Goal: Information Seeking & Learning: Learn about a topic

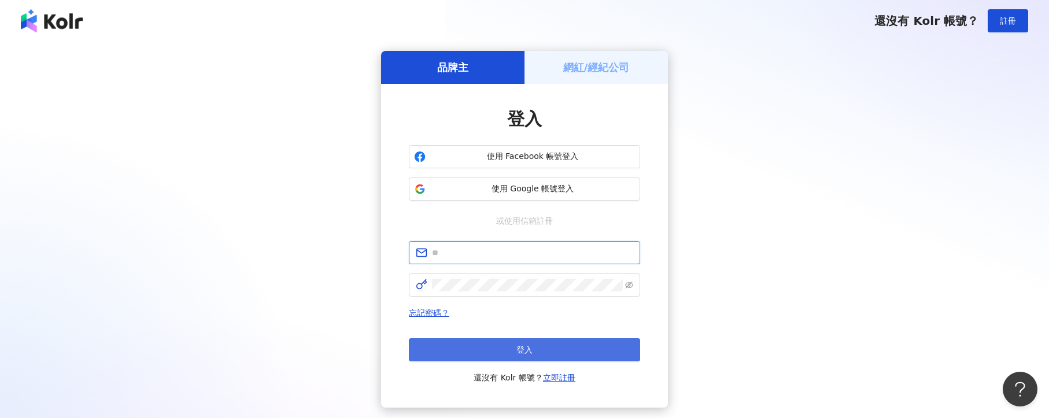
type input "**********"
click at [525, 355] on button "登入" at bounding box center [524, 349] width 231 height 23
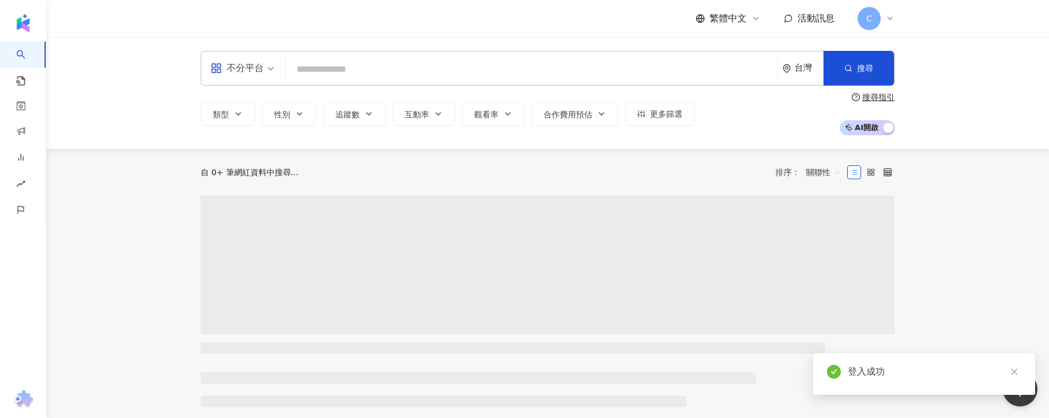
click at [378, 62] on input "search" at bounding box center [531, 69] width 483 height 22
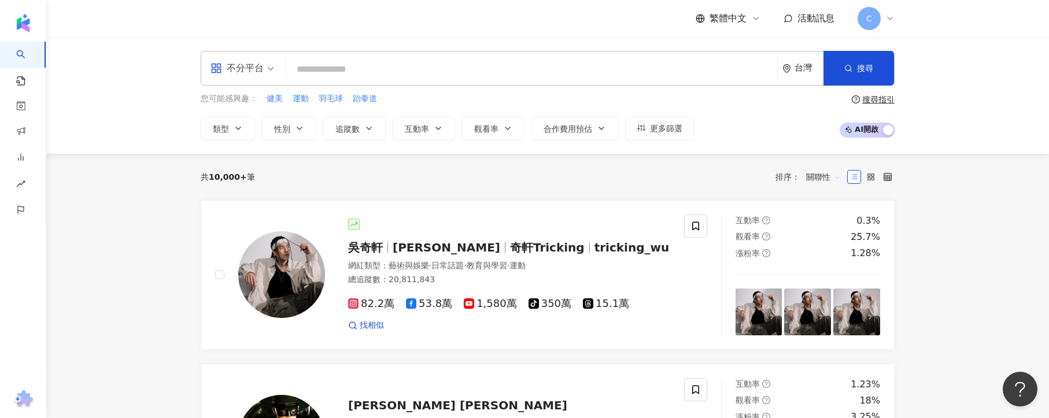
paste input "*******"
type input "*******"
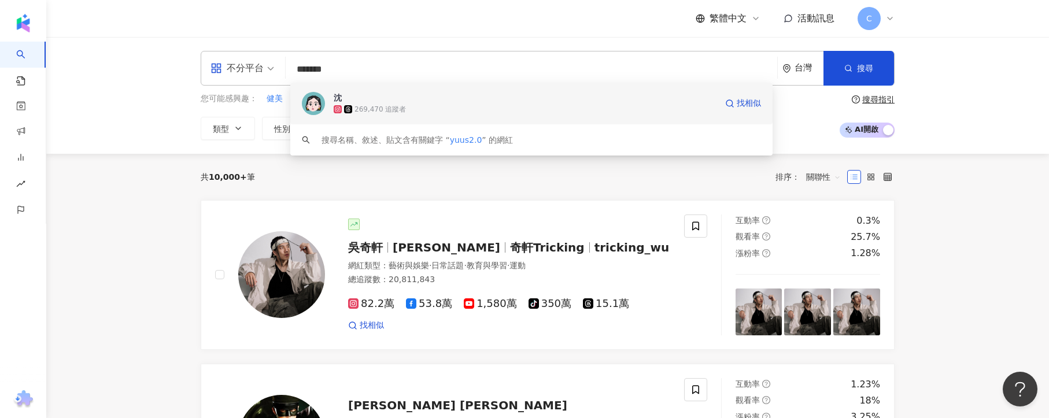
click at [594, 102] on span "沈" at bounding box center [525, 98] width 383 height 12
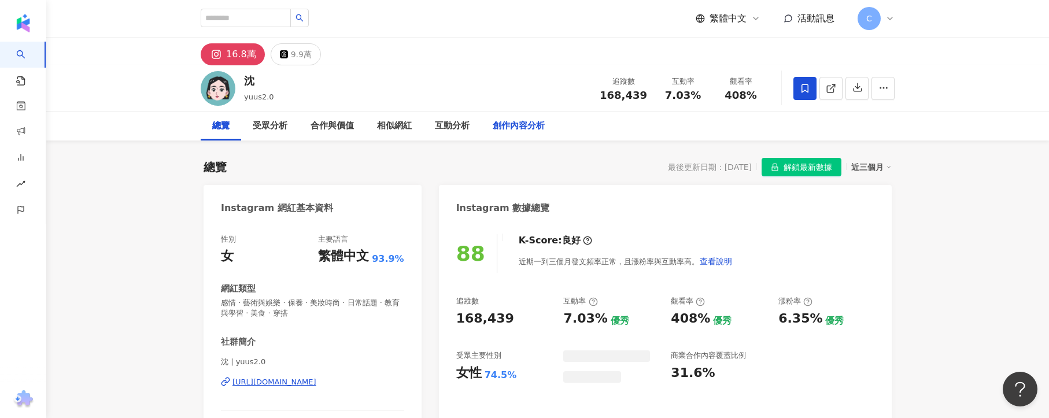
click at [532, 130] on div "創作內容分析" at bounding box center [519, 126] width 52 height 14
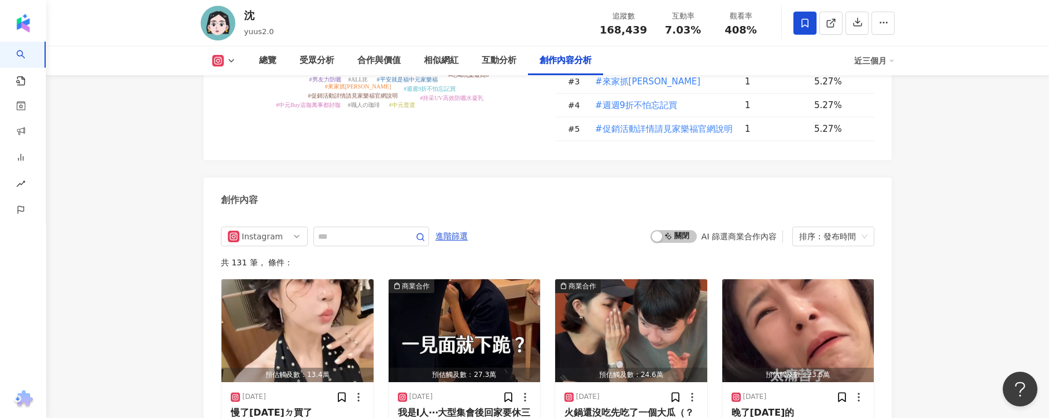
scroll to position [3506, 0]
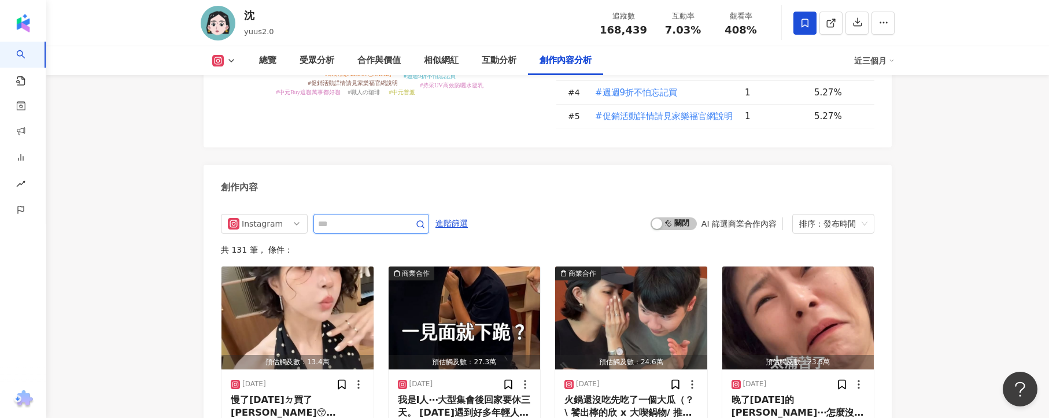
click at [378, 217] on input "text" at bounding box center [358, 224] width 81 height 14
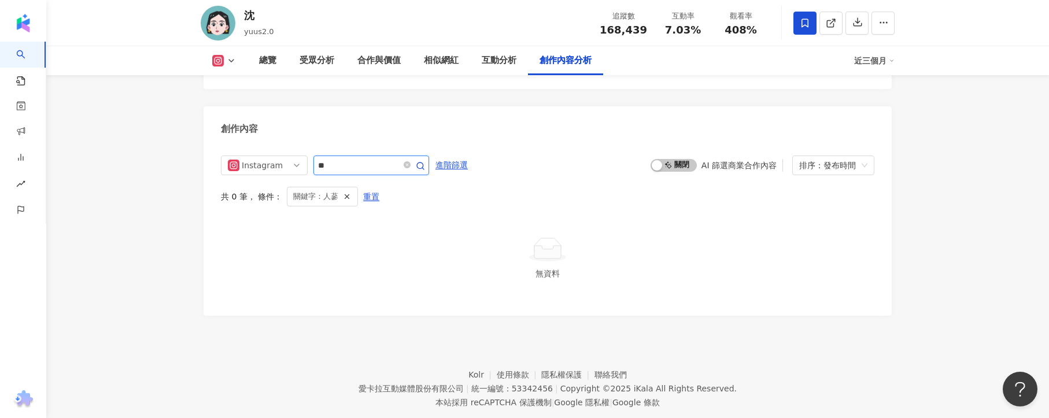
scroll to position [3559, 0]
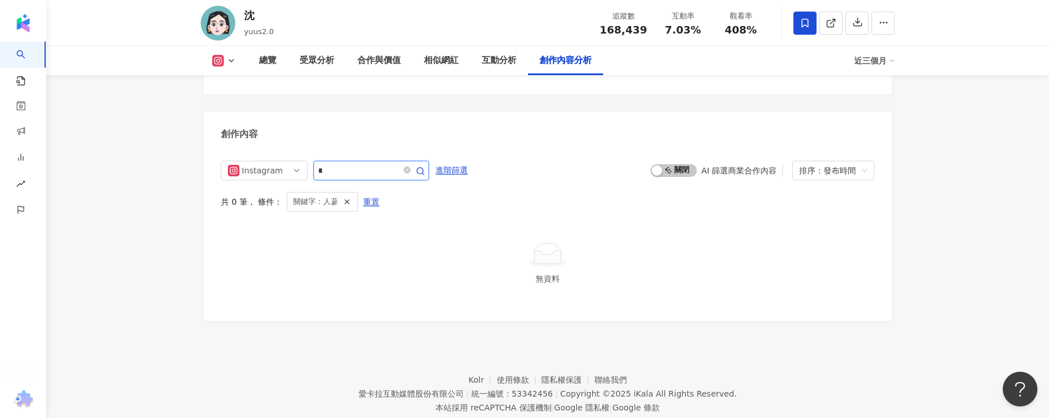
type input "*"
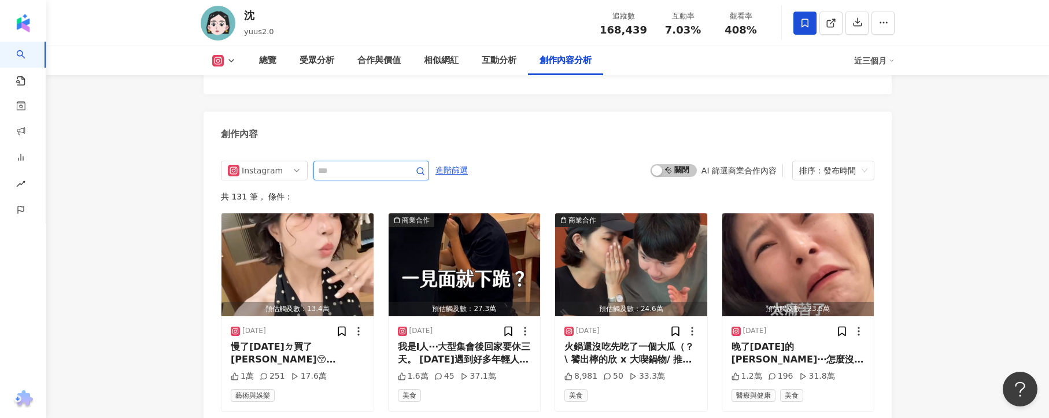
scroll to position [3564, 0]
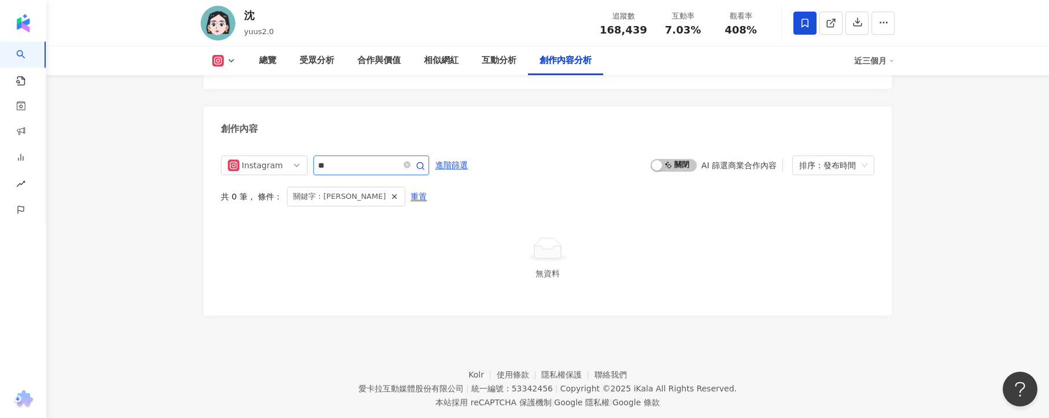
scroll to position [3559, 0]
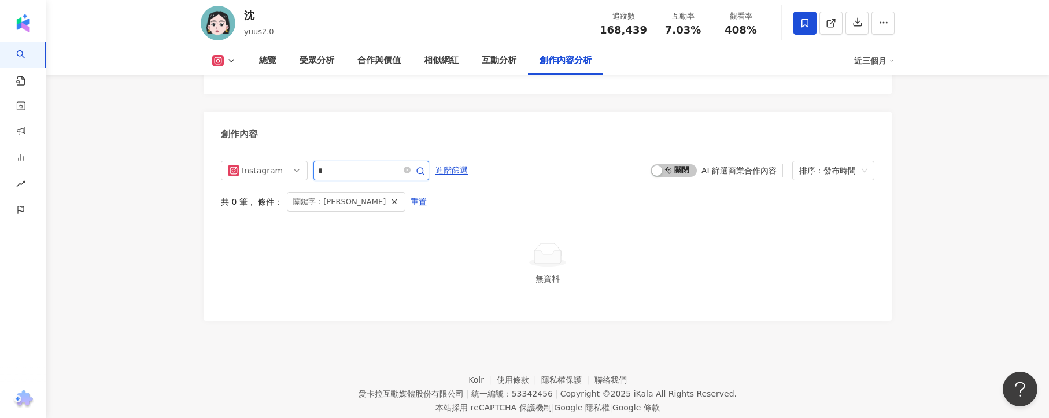
type input "*"
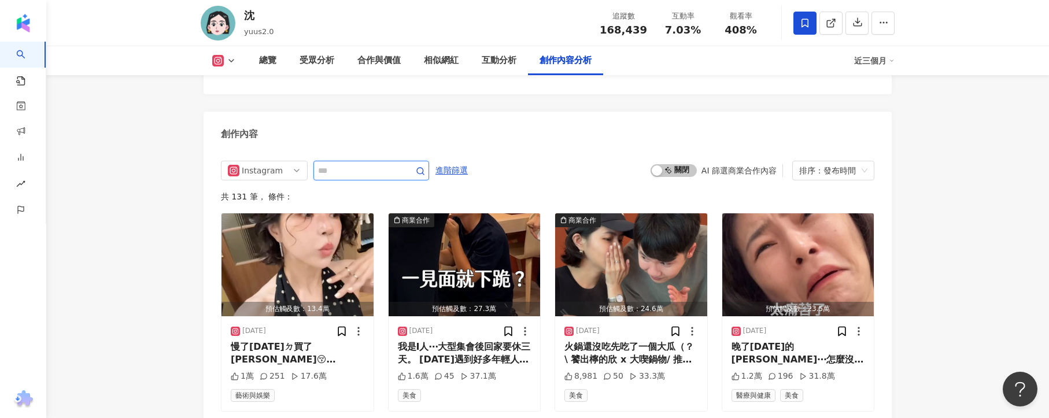
scroll to position [3564, 0]
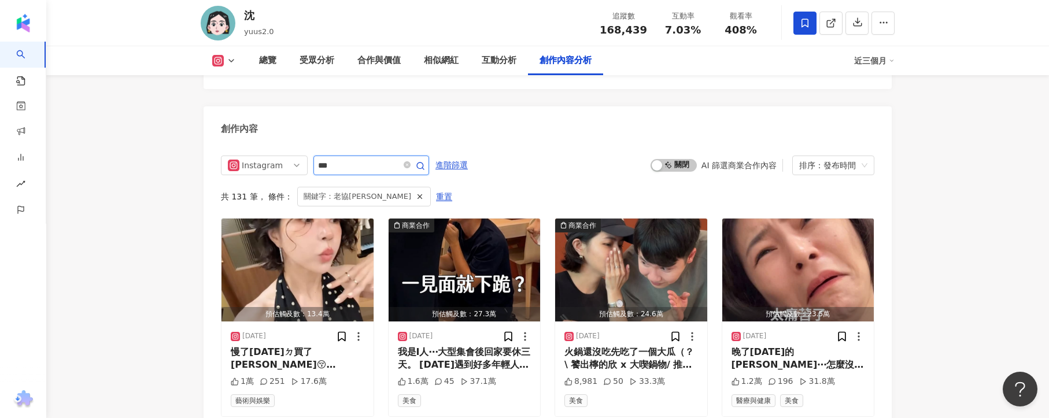
scroll to position [3559, 0]
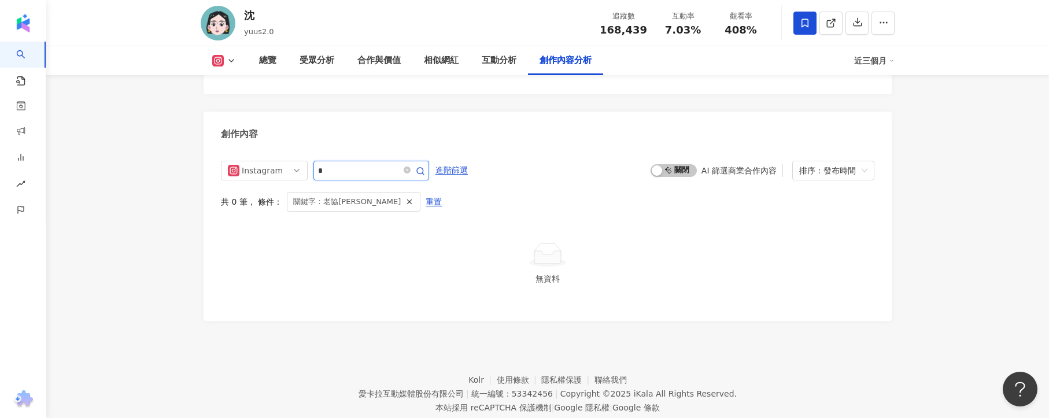
type input "*"
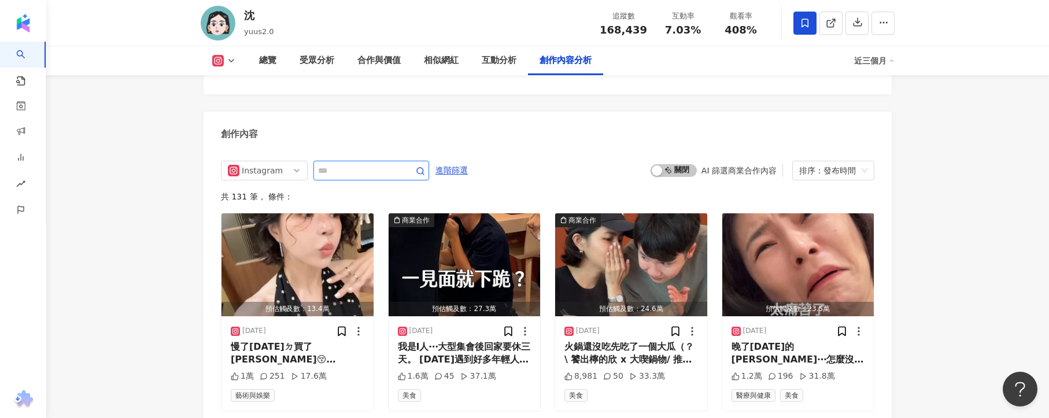
scroll to position [3564, 0]
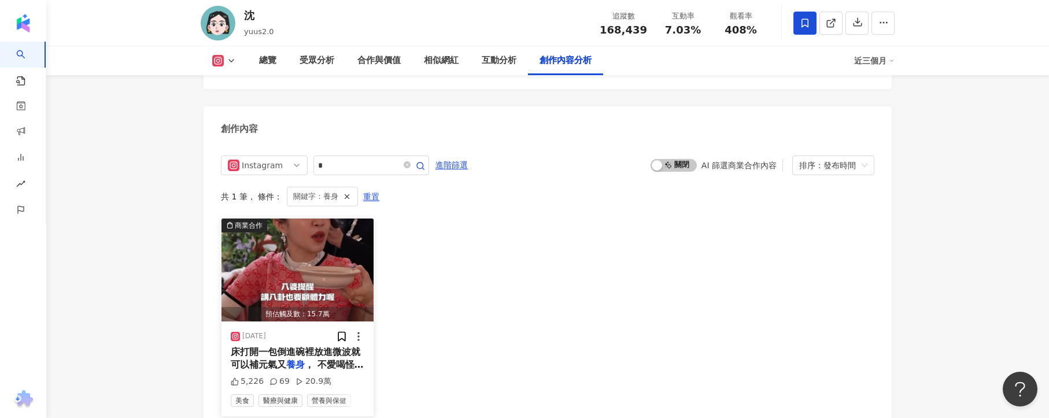
click at [330, 346] on div "床打開一包倒進碗裡放進微波就可以補元氣又 養身 ， 不愛喝怪味飲品的子凡都說OK！" at bounding box center [298, 359] width 134 height 26
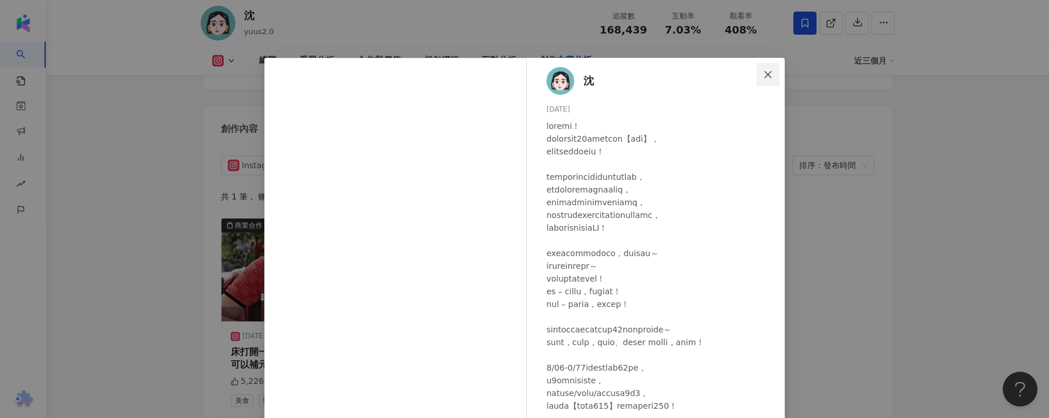
click at [764, 76] on icon "close" at bounding box center [768, 74] width 9 height 9
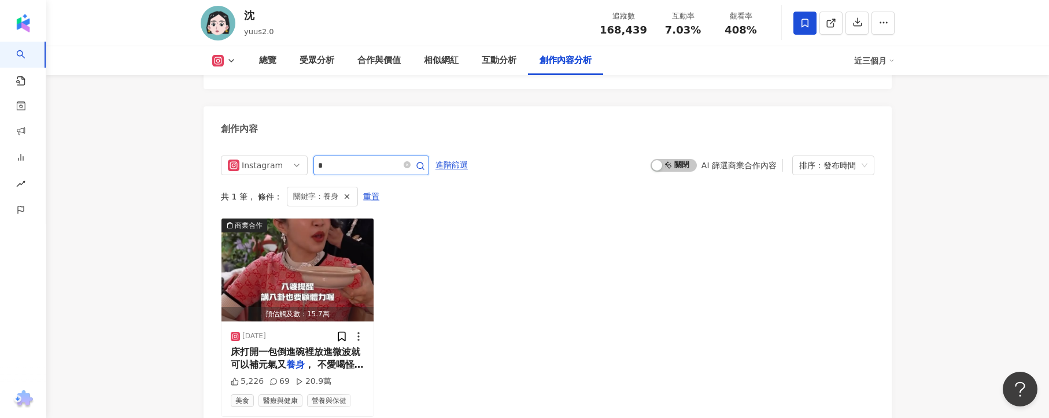
click at [360, 159] on input "*" at bounding box center [358, 166] width 81 height 14
type input "*"
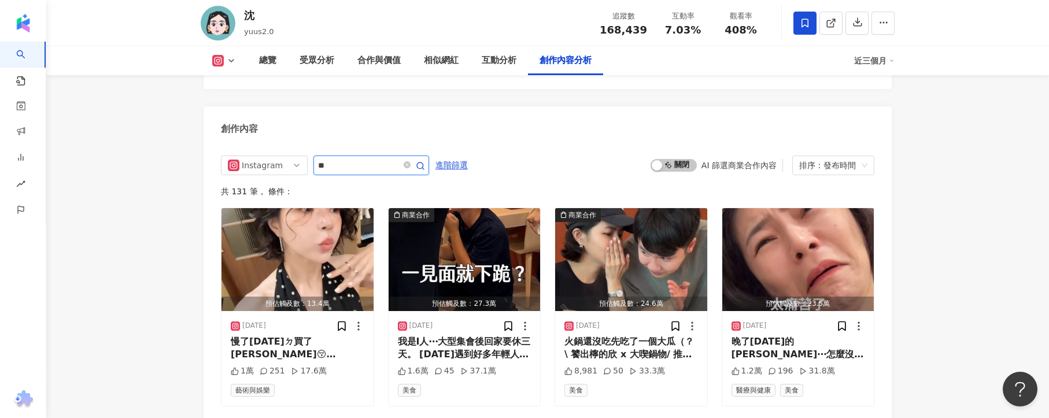
type input "*"
